Goal: Task Accomplishment & Management: Manage account settings

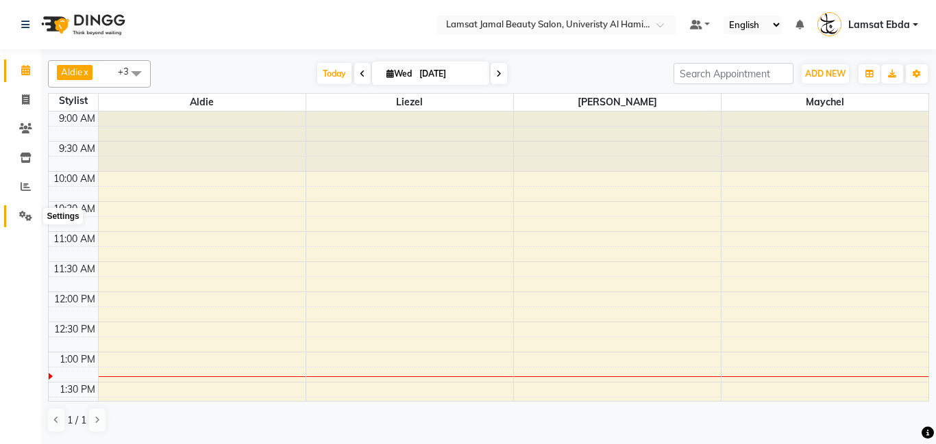
click at [25, 212] on icon at bounding box center [25, 216] width 13 height 10
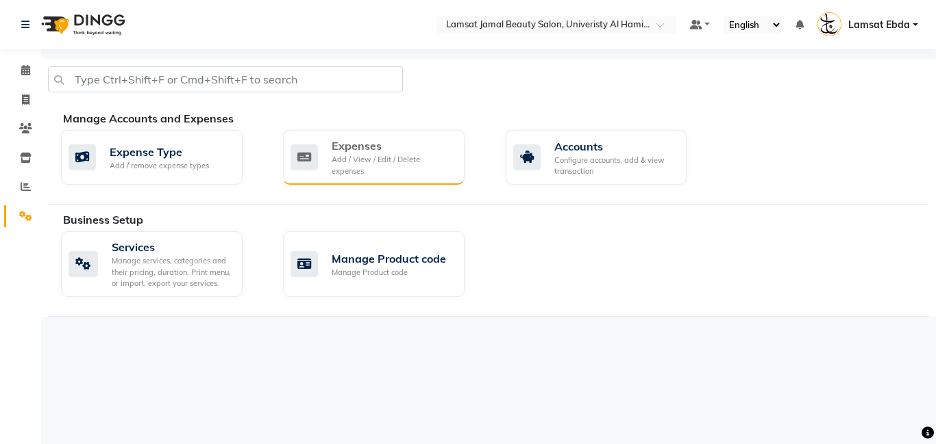
click at [373, 154] on div "Expenses" at bounding box center [392, 146] width 122 height 16
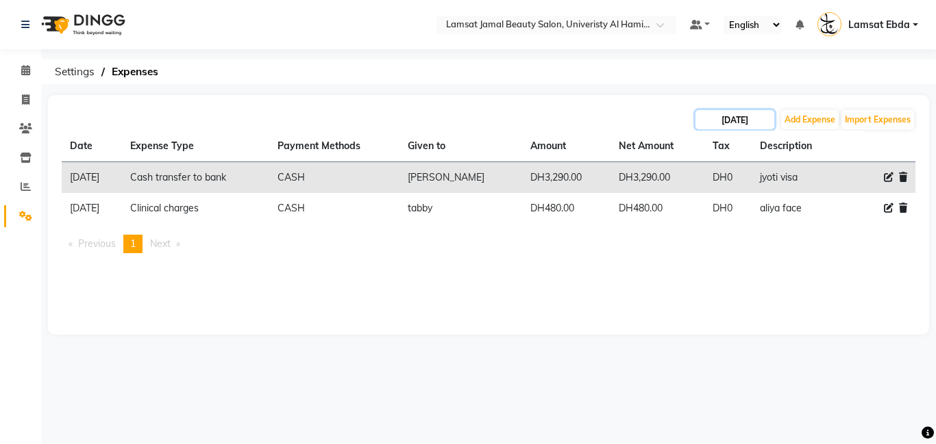
click at [708, 125] on input "[DATE]" at bounding box center [734, 119] width 79 height 19
select select "9"
select select "2025"
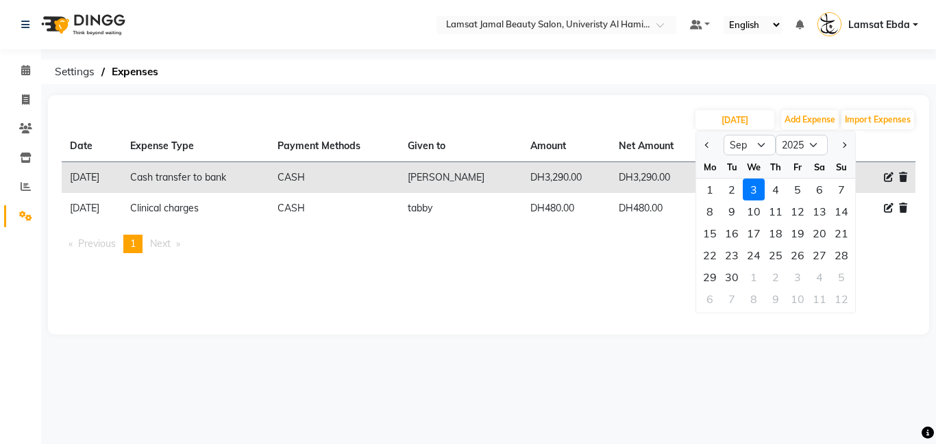
click at [754, 188] on div "3" at bounding box center [753, 190] width 22 height 22
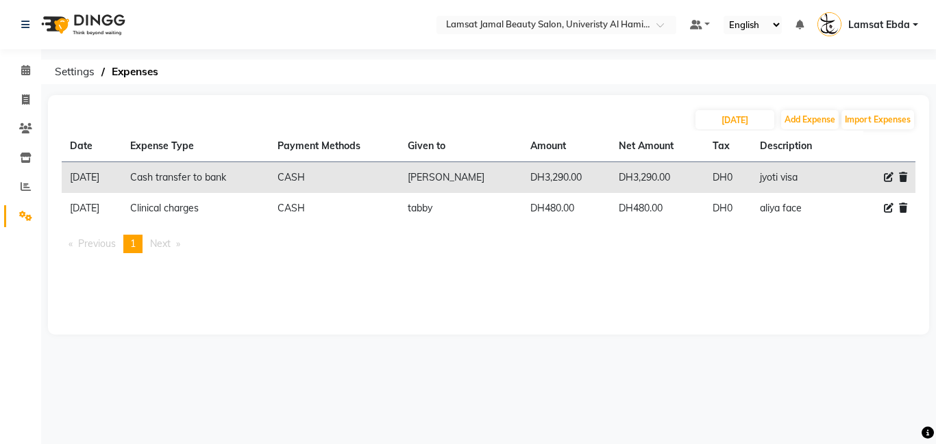
click at [901, 178] on icon at bounding box center [903, 178] width 8 height 10
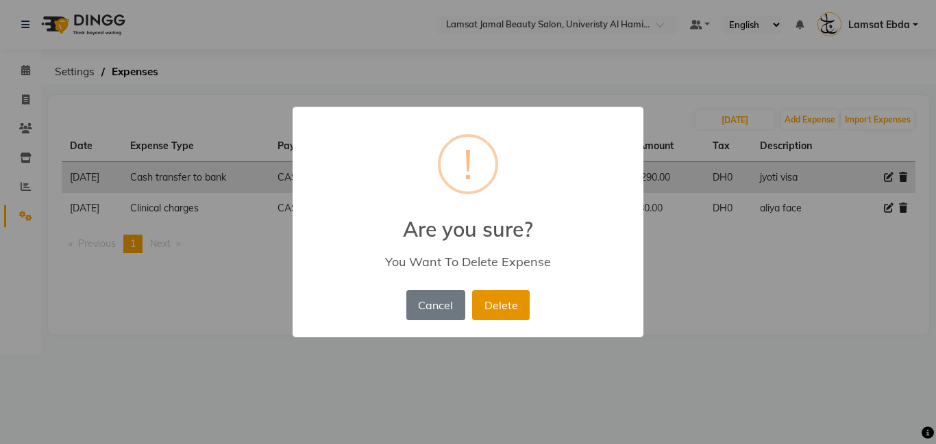
click at [510, 302] on button "Delete" at bounding box center [501, 305] width 58 height 30
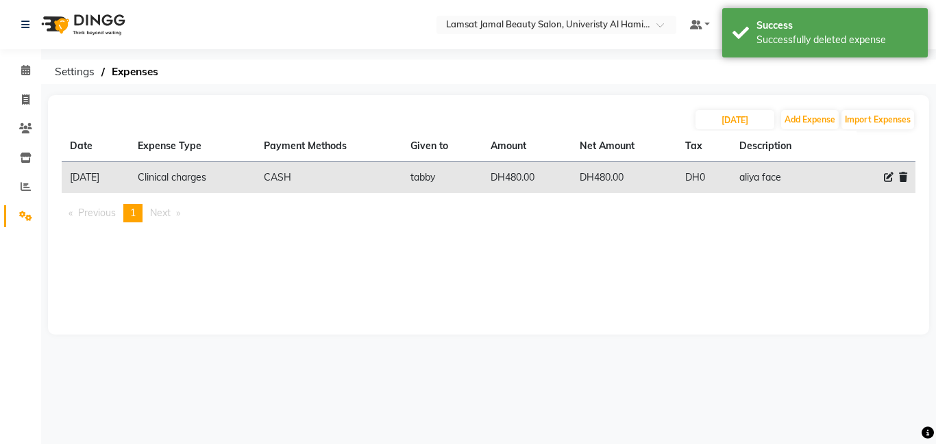
click at [902, 179] on icon at bounding box center [903, 178] width 8 height 10
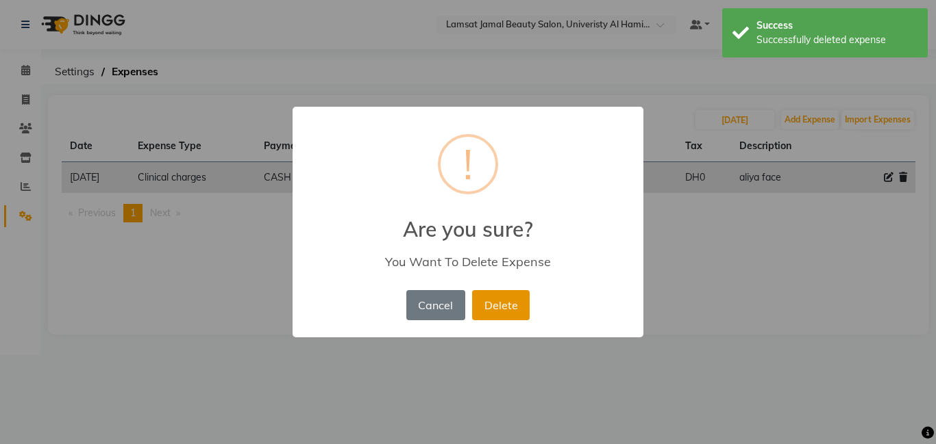
click at [497, 308] on button "Delete" at bounding box center [501, 305] width 58 height 30
